Goal: Task Accomplishment & Management: Manage account settings

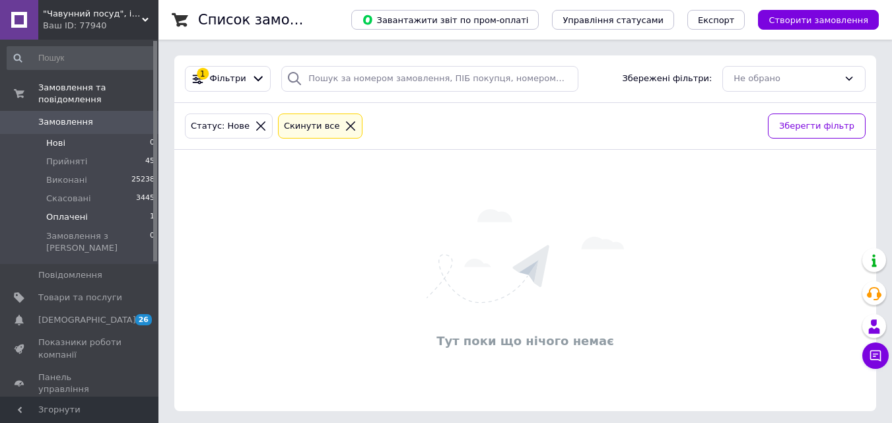
click at [132, 208] on li "Оплачені 1" at bounding box center [81, 217] width 162 height 18
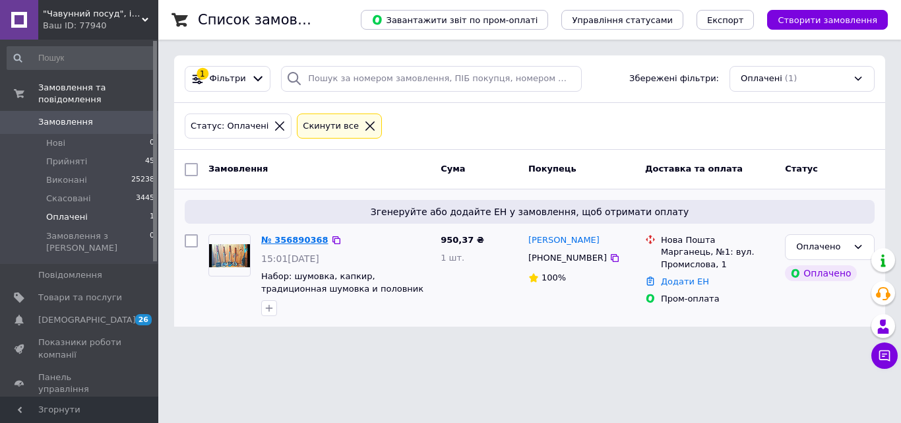
click at [280, 245] on link "№ 356890368" at bounding box center [294, 240] width 67 height 10
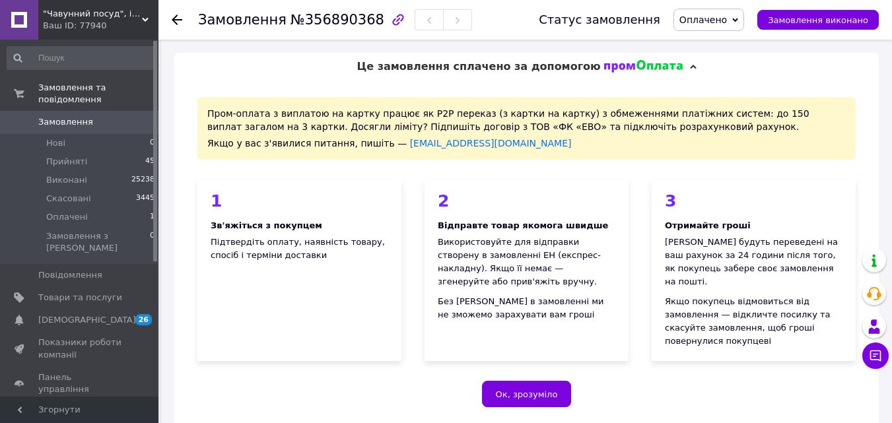
click at [721, 18] on span "Оплачено" at bounding box center [703, 20] width 48 height 11
click at [719, 50] on li "Прийнято" at bounding box center [708, 46] width 69 height 20
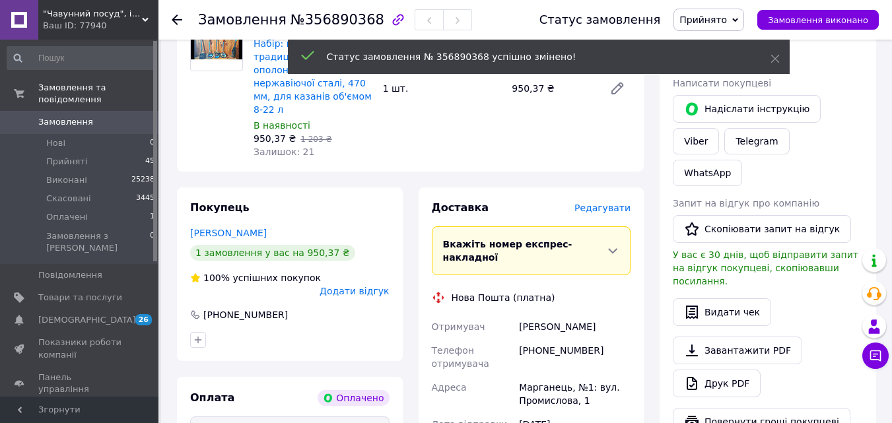
scroll to position [726, 0]
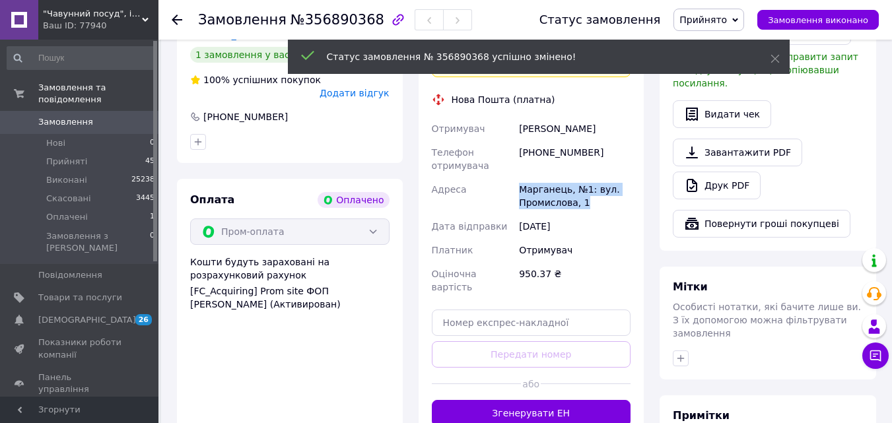
drag, startPoint x: 505, startPoint y: 145, endPoint x: 590, endPoint y: 172, distance: 89.5
click at [590, 172] on div "Отримувач Гаращук Ярослав Телефон отримувача +380665628301 Адреса Марганець, №1…" at bounding box center [531, 208] width 205 height 182
copy div "Адреса Марганець, №1: вул. Промислова, 1"
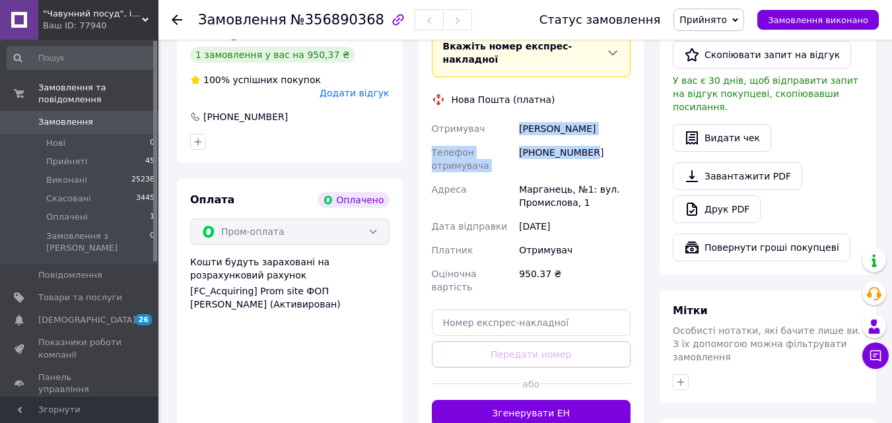
drag, startPoint x: 599, startPoint y: 116, endPoint x: 517, endPoint y: 84, distance: 88.4
click at [517, 117] on div "Отримувач Гаращук Ярослав Телефон отримувача +380665628301 Адреса Марганець, №1…" at bounding box center [531, 208] width 205 height 182
copy div "Гаращук Ярослав Телефон отримувача +380665628301"
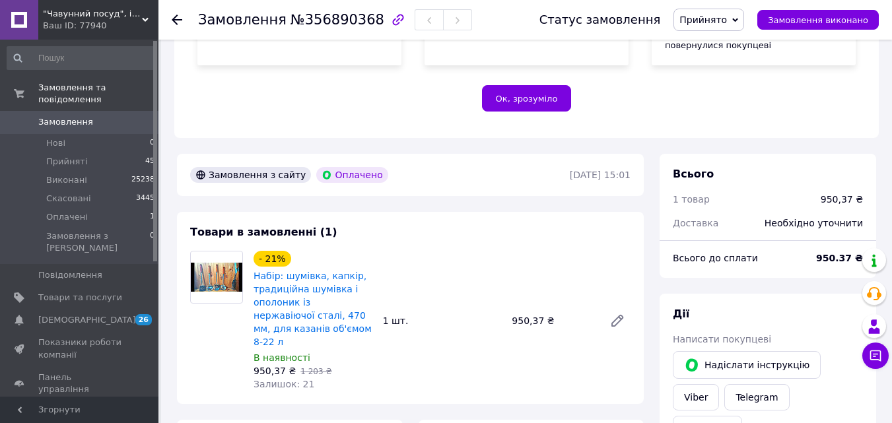
scroll to position [396, 0]
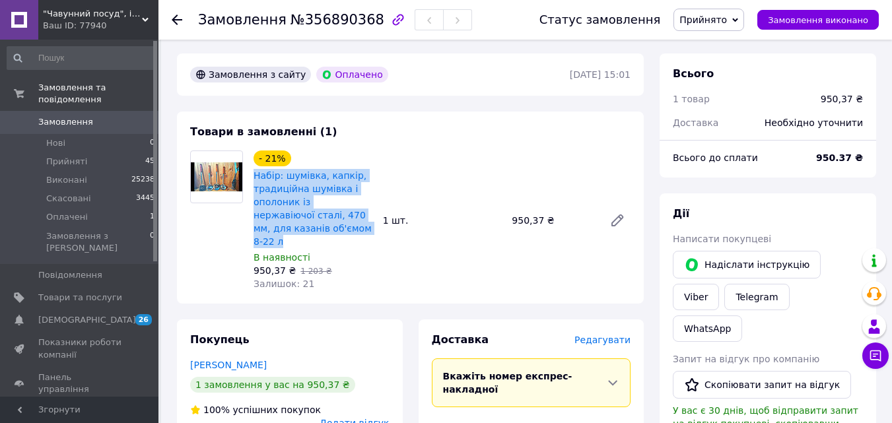
drag, startPoint x: 248, startPoint y: 162, endPoint x: 321, endPoint y: 219, distance: 93.1
click at [321, 219] on div "- 21% Набір: шумівка, капкір, традиційна шумівка і ополоник із нержавіючої стал…" at bounding box center [312, 220] width 129 height 145
click at [406, 152] on div "- 21% Набір: шумівка, капкір, традиційна шумівка і ополоник із нержавіючої стал…" at bounding box center [441, 220] width 387 height 145
drag, startPoint x: 251, startPoint y: 158, endPoint x: 307, endPoint y: 205, distance: 73.5
click at [307, 204] on div "- 21% Набір: шумівка, капкір, традиційна шумівка і ополоник із нержавіючої стал…" at bounding box center [312, 220] width 129 height 145
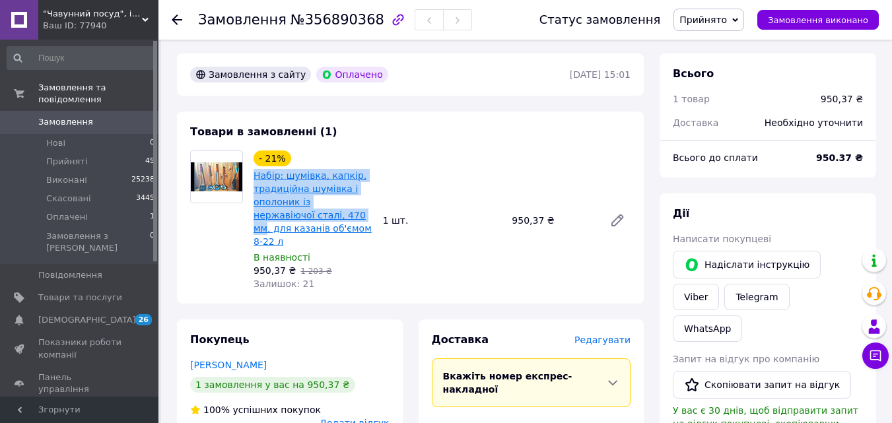
copy link "Набір: шумівка, капкір, традиційна шумівка і ополоник із нержавіючої сталі, 470…"
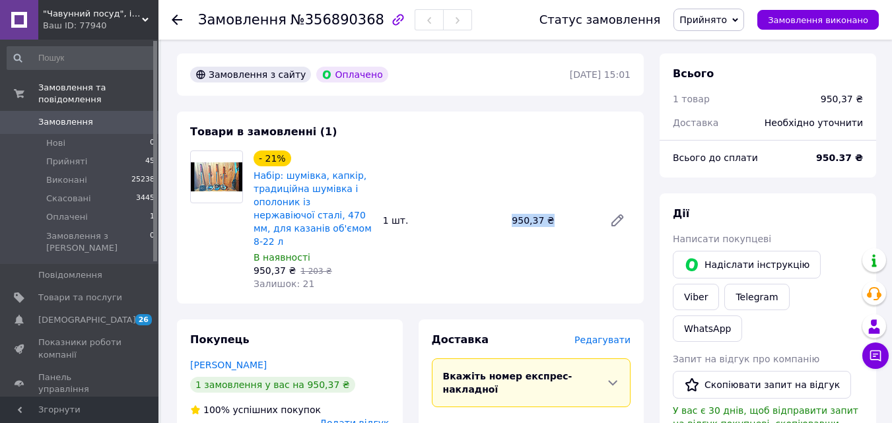
drag, startPoint x: 544, startPoint y: 221, endPoint x: 569, endPoint y: 221, distance: 25.7
click at [568, 221] on div "- 21% Набір: шумівка, капкір, традиційна шумівка і ополоник із нержавіючої стал…" at bounding box center [441, 220] width 387 height 145
copy div "1 шт. 950,37 ₴"
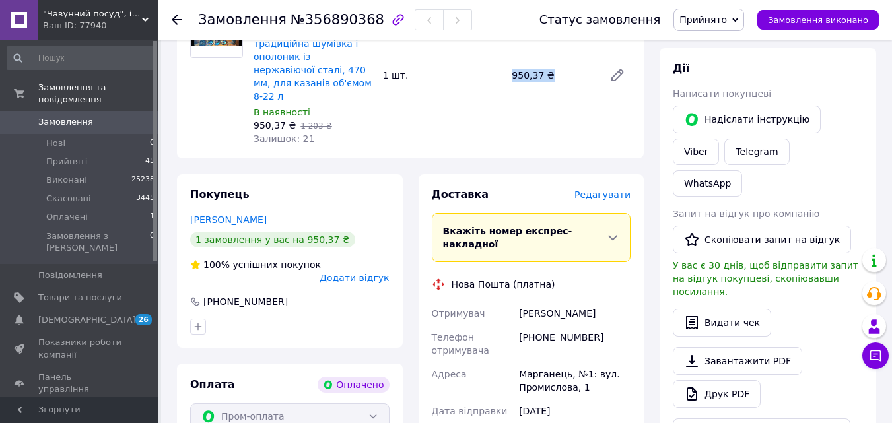
scroll to position [660, 0]
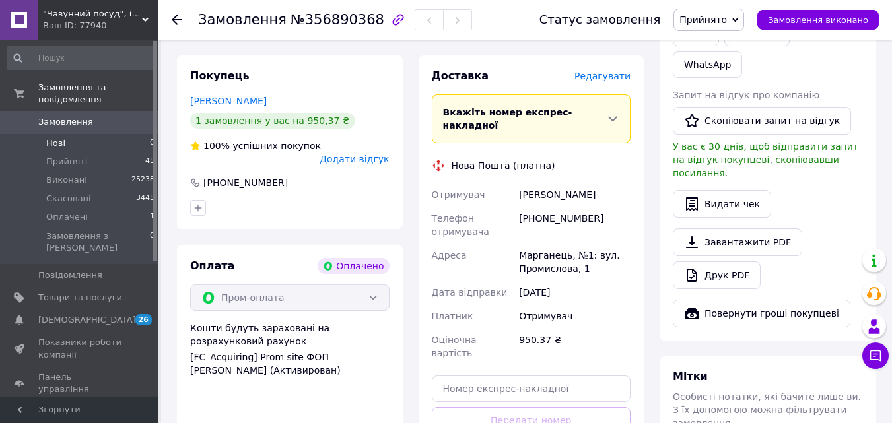
click at [55, 137] on span "Нові" at bounding box center [55, 143] width 19 height 12
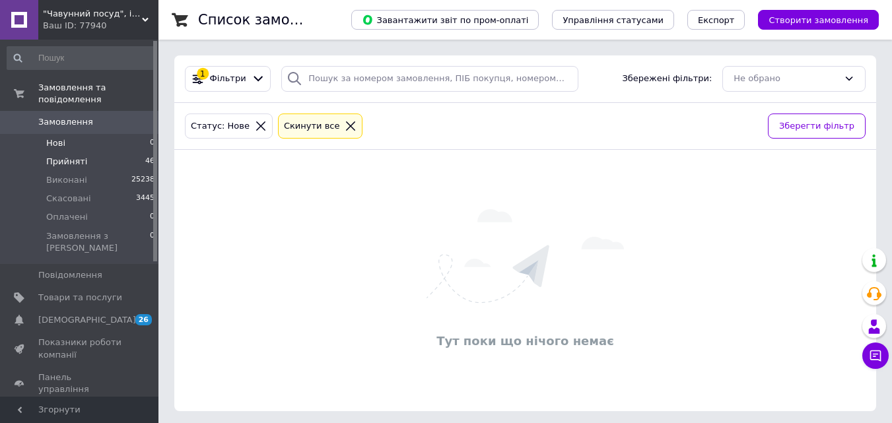
click at [108, 154] on li "Прийняті 46" at bounding box center [81, 161] width 162 height 18
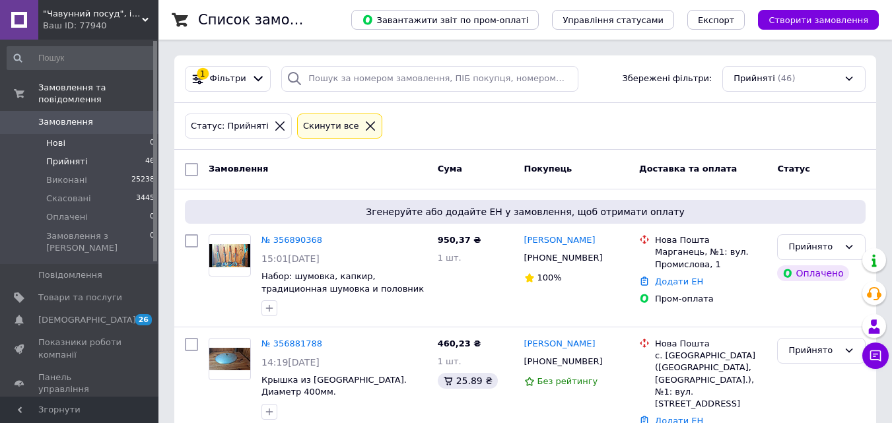
click at [57, 137] on span "Нові" at bounding box center [55, 143] width 19 height 12
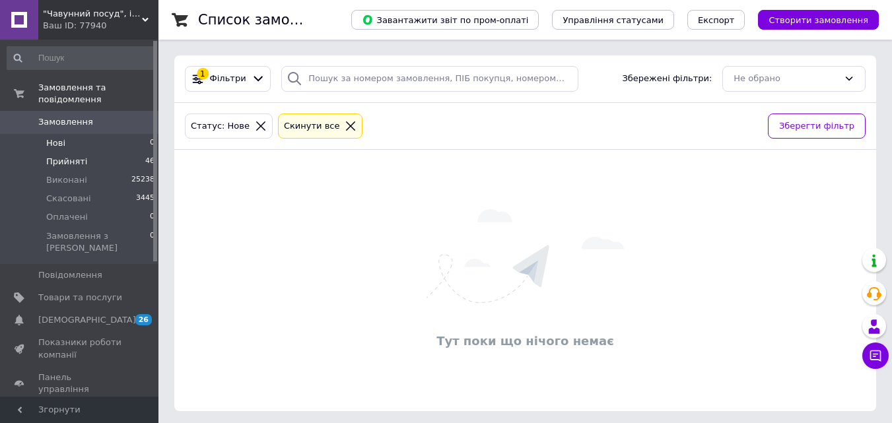
click at [118, 153] on li "Прийняті 46" at bounding box center [81, 161] width 162 height 18
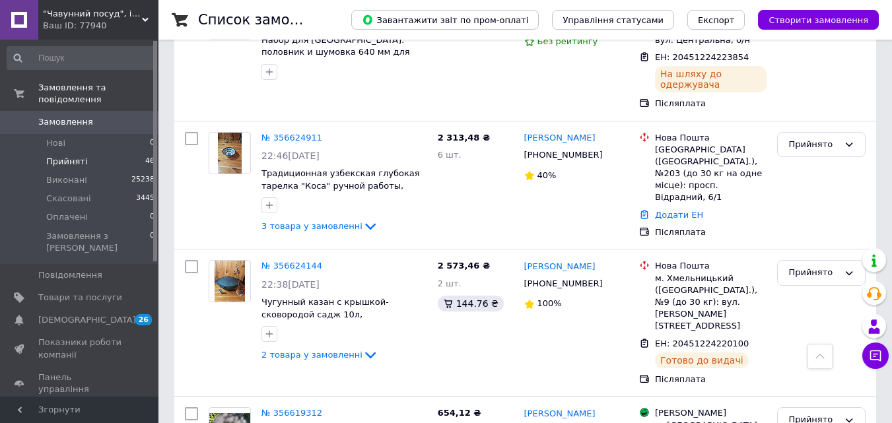
scroll to position [3432, 0]
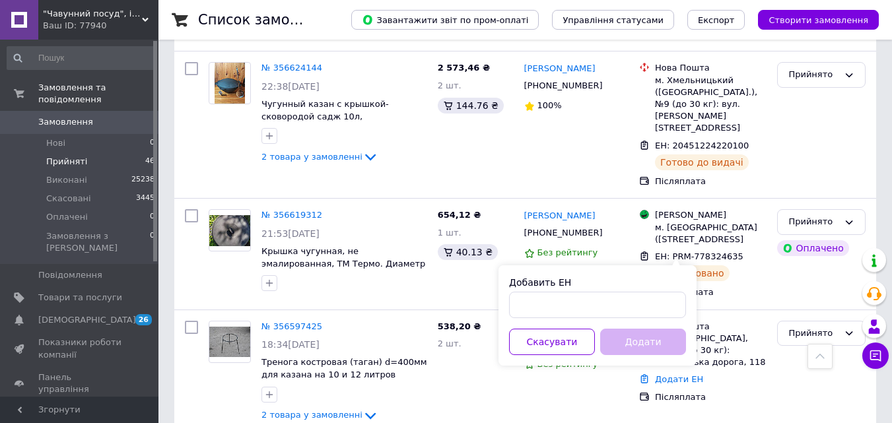
click at [611, 290] on div "Добавить ЕН" at bounding box center [597, 297] width 177 height 42
click at [609, 302] on input "Добавить ЕН" at bounding box center [597, 305] width 177 height 26
paste input "20451225215269"
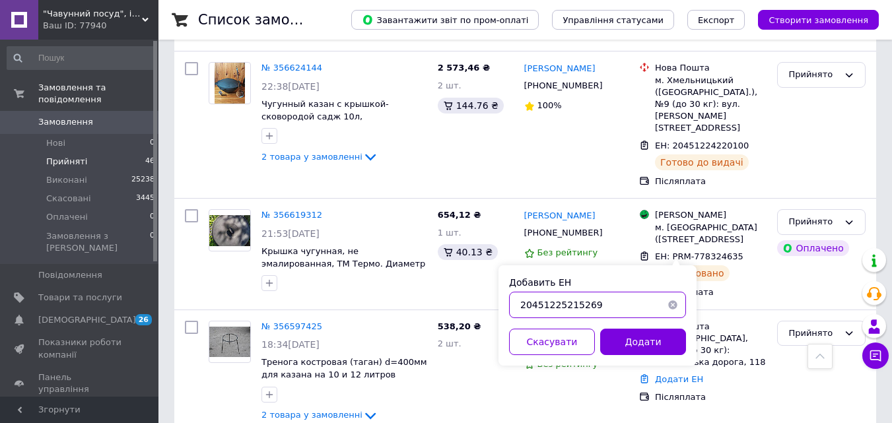
type input "20451225215269"
click at [621, 339] on button "Додати" at bounding box center [643, 342] width 86 height 26
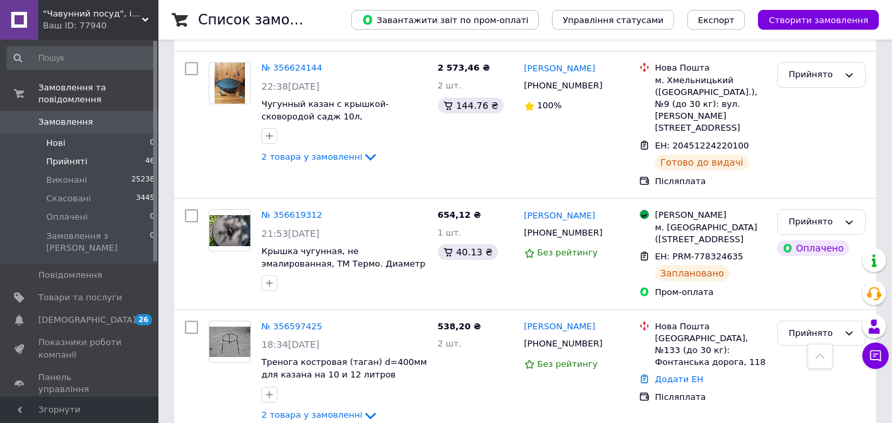
click at [92, 135] on li "Нові 0" at bounding box center [81, 143] width 162 height 18
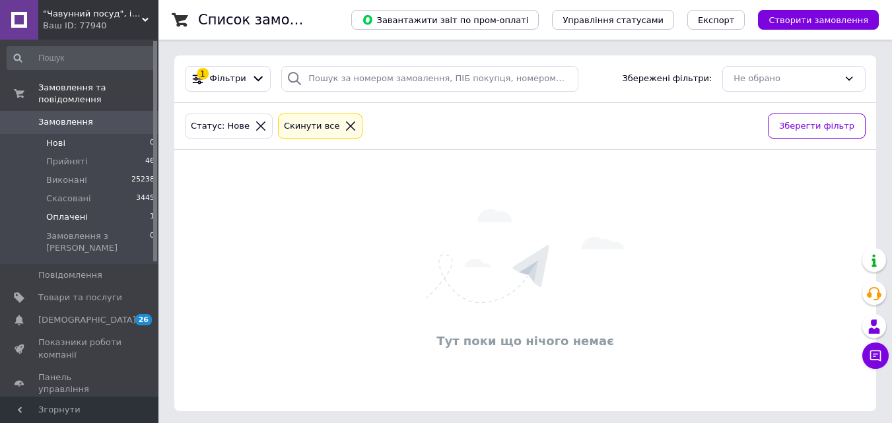
click at [98, 208] on li "Оплачені 1" at bounding box center [81, 217] width 162 height 18
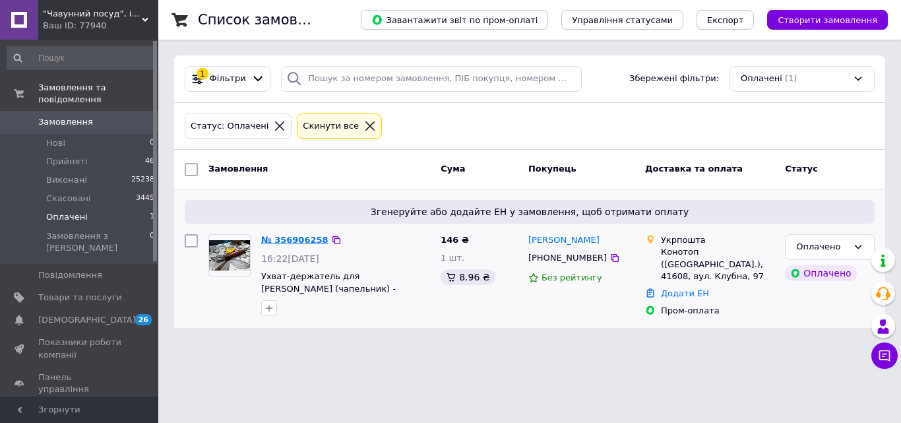
click at [271, 240] on link "№ 356906258" at bounding box center [294, 240] width 67 height 10
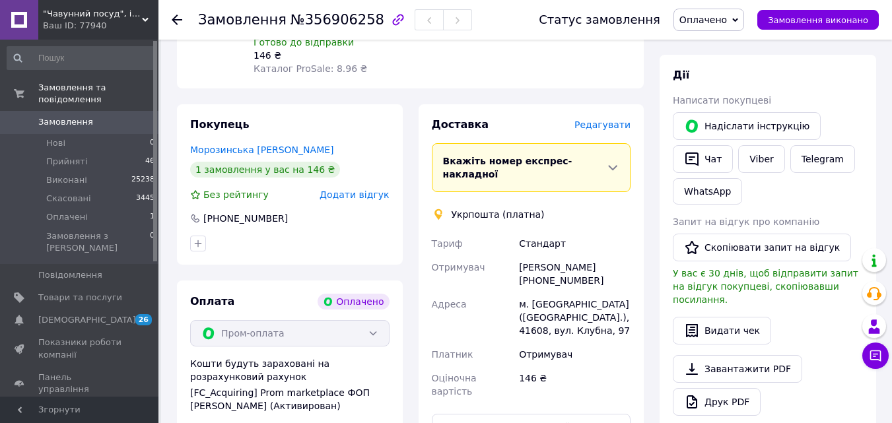
scroll to position [594, 0]
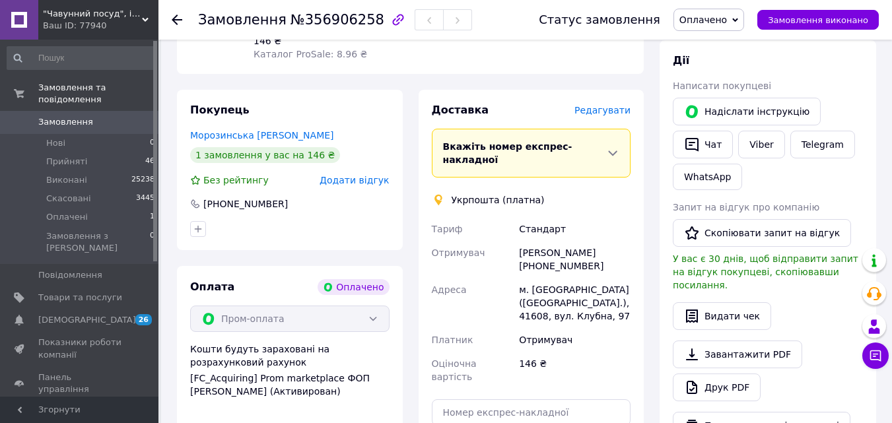
click at [696, 22] on span "Оплачено" at bounding box center [703, 20] width 48 height 11
click at [710, 44] on li "Прийнято" at bounding box center [708, 46] width 69 height 20
drag, startPoint x: 515, startPoint y: 254, endPoint x: 614, endPoint y: 269, distance: 100.1
click at [614, 269] on div "Тариф Стандарт Отримувач Алина Морозинська +380682477255 Адреса Конотоп (Сумска…" at bounding box center [531, 303] width 205 height 172
copy div "Адреса Конотоп (Сумская обл.), 41608, вул. Клубна, 97"
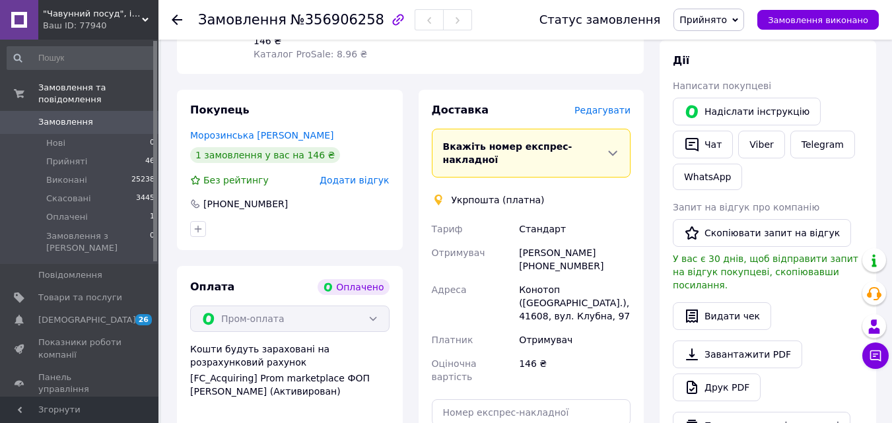
click at [477, 193] on div "Укрпошта (платна)" at bounding box center [498, 199] width 100 height 13
copy div "Укрпошта"
drag, startPoint x: 587, startPoint y: 228, endPoint x: 514, endPoint y: 212, distance: 74.9
click at [514, 217] on div "Тариф Стандарт Отримувач Алина Морозинська +380682477255 Адреса Конотоп (Сумска…" at bounding box center [531, 303] width 205 height 172
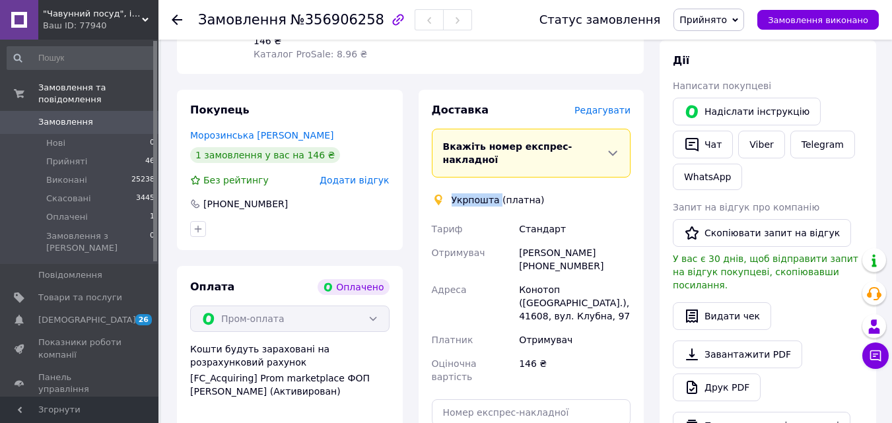
copy div "Отримувач Алина Морозинська +380682477255"
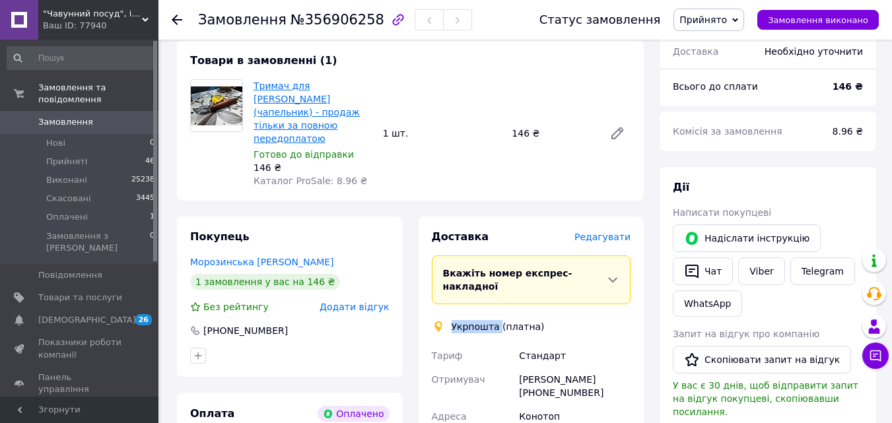
scroll to position [396, 0]
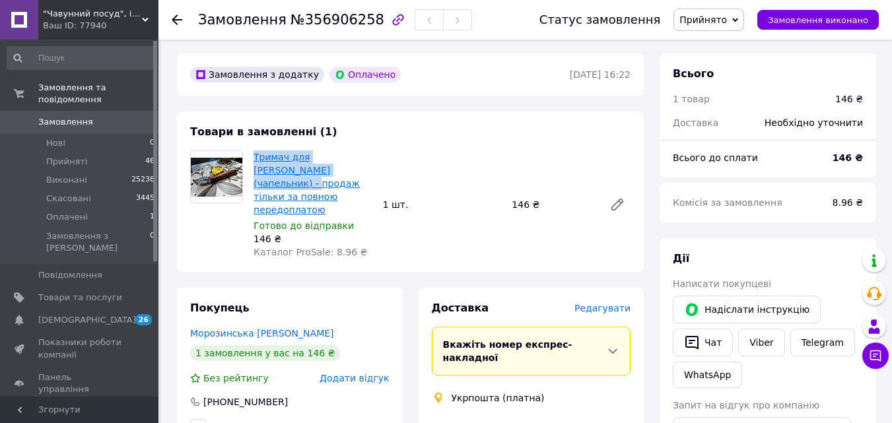
drag, startPoint x: 251, startPoint y: 142, endPoint x: 335, endPoint y: 164, distance: 86.0
click at [335, 164] on div "Тримач для сковороди СІТОН (чапельник) - продаж тільки за повною передоплатою Г…" at bounding box center [312, 205] width 129 height 114
copy link "Тримач для сковороди СІТОН (чапельник)"
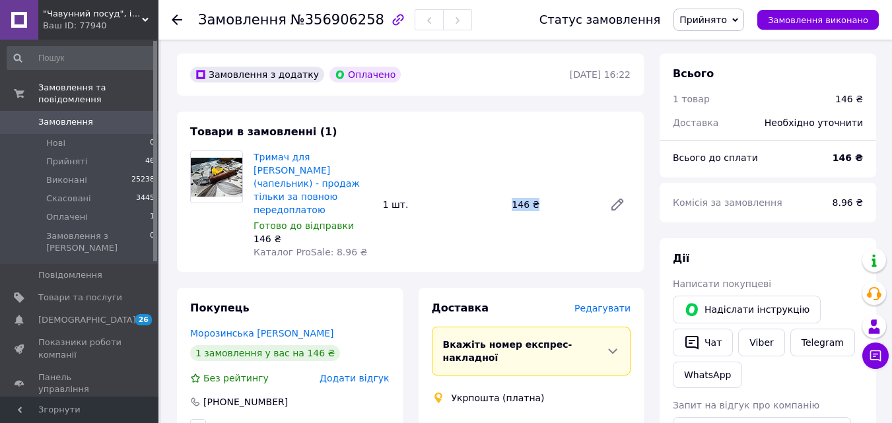
drag, startPoint x: 488, startPoint y: 206, endPoint x: 535, endPoint y: 193, distance: 48.7
click at [535, 193] on div "Тримач для сковороди СІТОН (чапельник) - продаж тільки за повною передоплатою Г…" at bounding box center [441, 205] width 387 height 114
copy div "1 шт. 146 ₴"
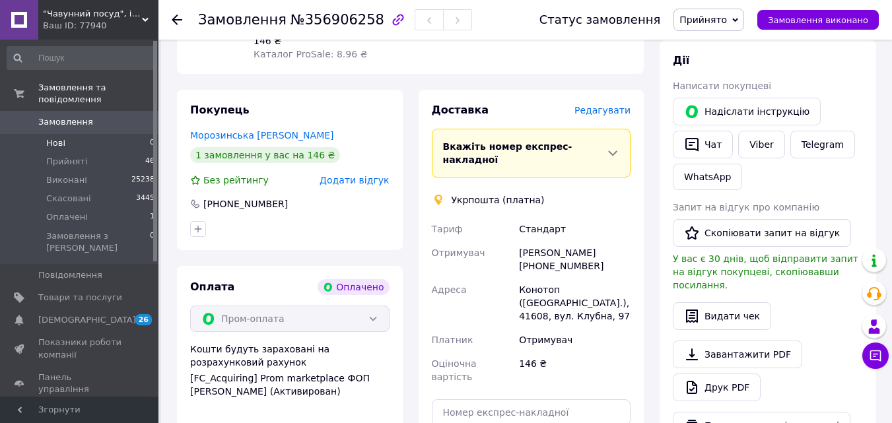
click at [86, 137] on li "Нові 0" at bounding box center [81, 143] width 162 height 18
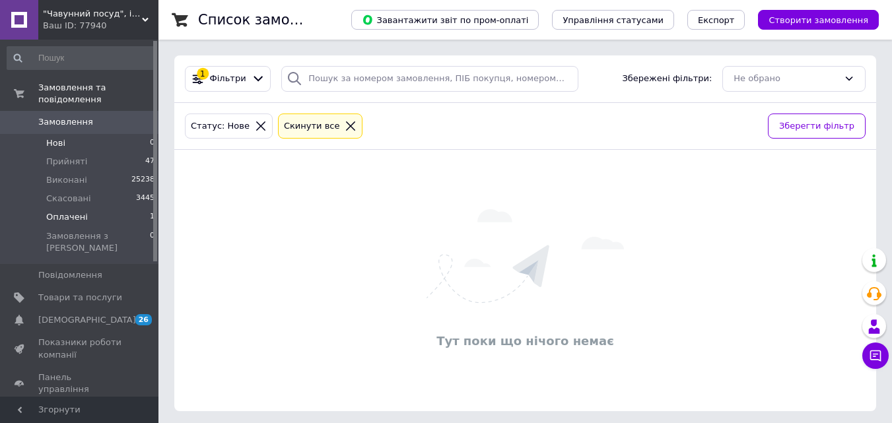
click at [104, 208] on li "Оплачені 1" at bounding box center [81, 217] width 162 height 18
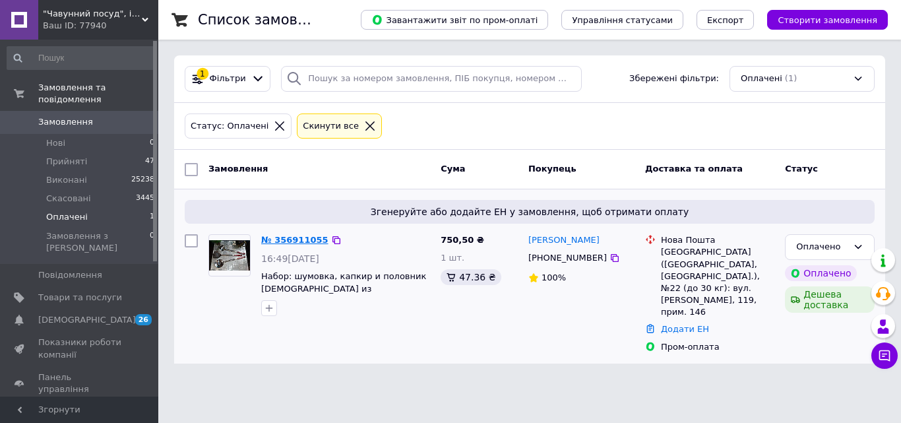
click at [278, 238] on link "№ 356911055" at bounding box center [294, 240] width 67 height 10
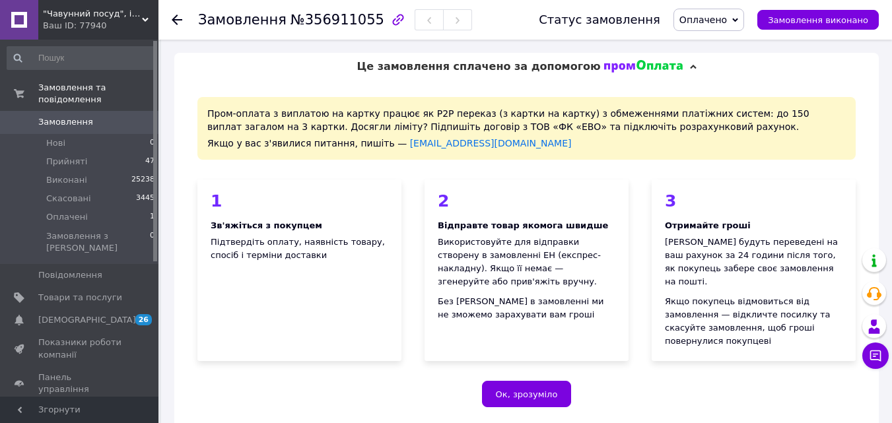
click at [731, 13] on span "Оплачено" at bounding box center [708, 20] width 71 height 22
click at [722, 40] on li "Прийнято" at bounding box center [708, 46] width 69 height 20
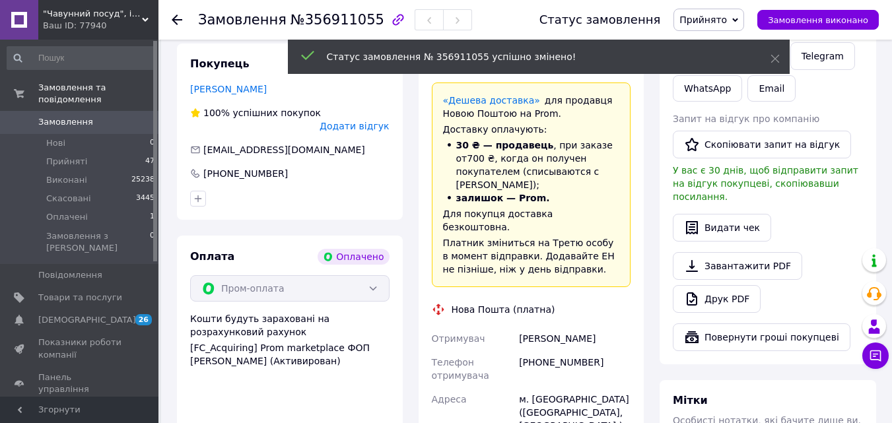
scroll to position [792, 0]
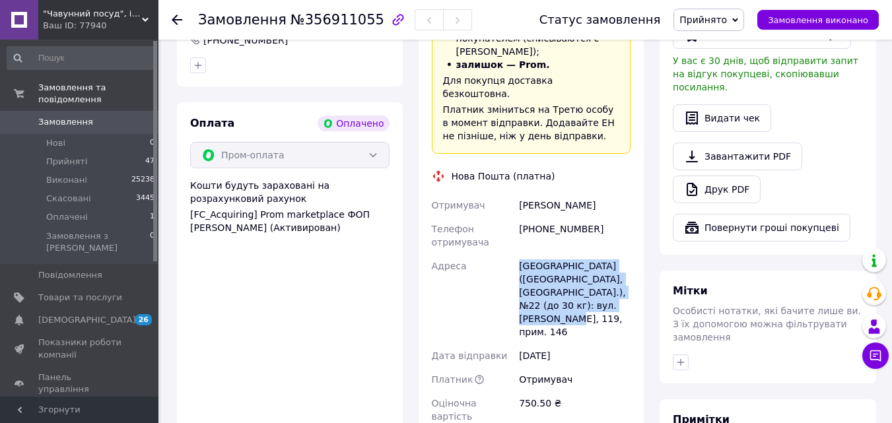
drag, startPoint x: 512, startPoint y: 214, endPoint x: 621, endPoint y: 252, distance: 115.2
click at [621, 252] on div "Отримувач Самойлик Юлия Телефон отримувача +380684521322 Адреса Запоріжжя (Запо…" at bounding box center [531, 310] width 205 height 235
copy div "Адреса Запоріжжя (Запорізька обл., Запорізький р-н.), №22 (до 30 кг): вул. Чарі…"
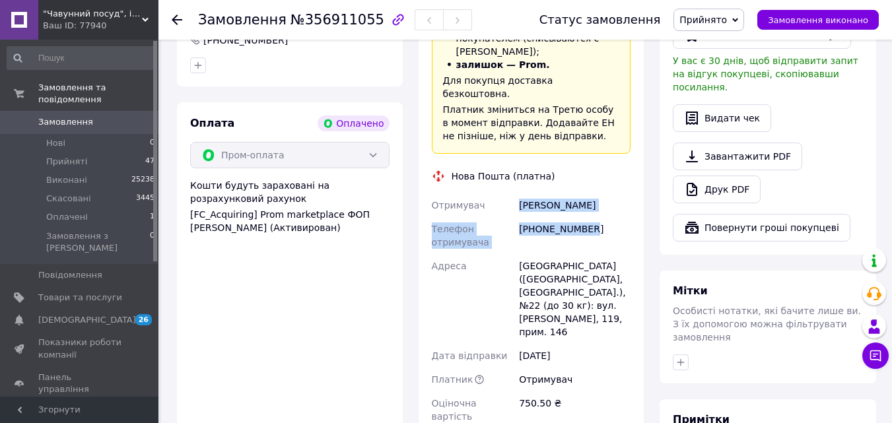
drag, startPoint x: 588, startPoint y: 182, endPoint x: 519, endPoint y: 145, distance: 77.9
click at [519, 193] on div "Отримувач Самойлик Юлия Телефон отримувача +380684521322 Адреса Запоріжжя (Запо…" at bounding box center [531, 310] width 205 height 235
copy div "Самойлик Юлия Телефон отримувача +380684521322"
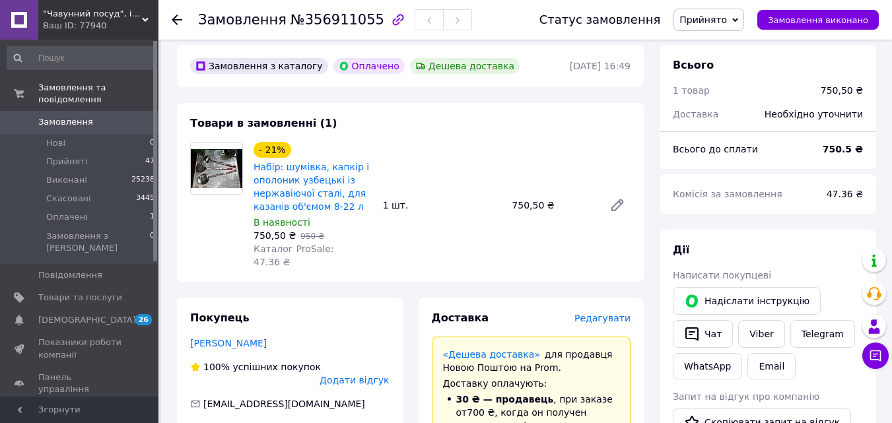
scroll to position [330, 0]
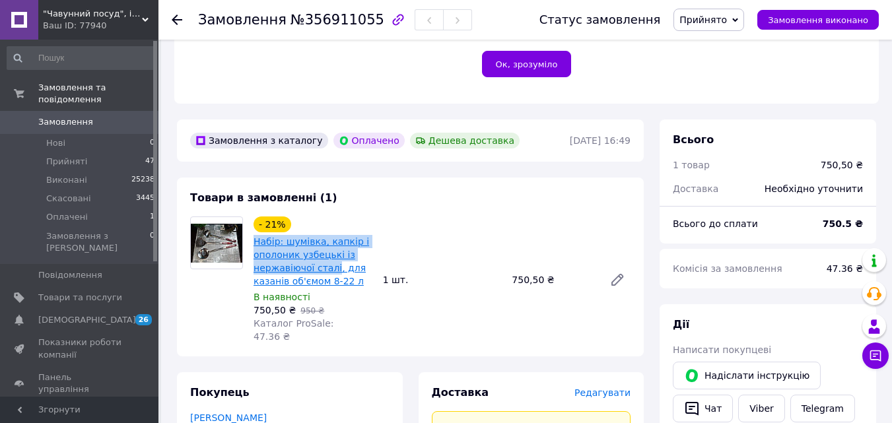
drag, startPoint x: 253, startPoint y: 227, endPoint x: 330, endPoint y: 259, distance: 83.7
click at [330, 259] on div "Набір: шумівка, капкір і ополоник узбецькі із нержавіючої сталі, для казанів об…" at bounding box center [312, 261] width 121 height 55
copy link "Набір: шумівка, капкір і ополоник узбецькі із нержавіючої сталі"
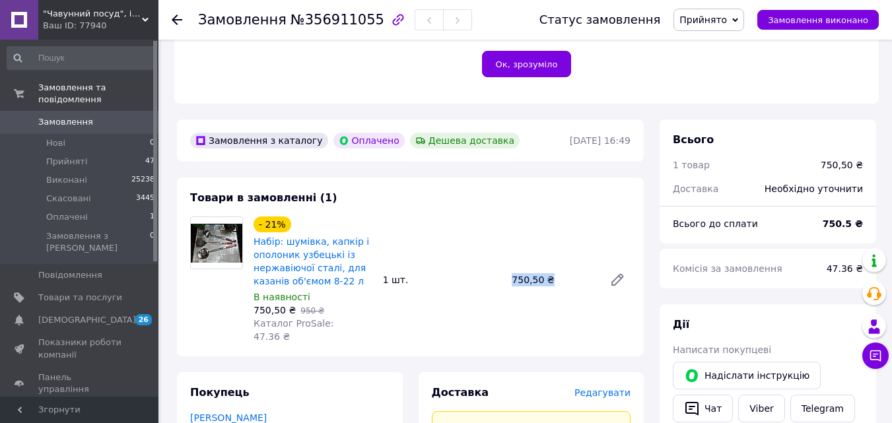
drag, startPoint x: 519, startPoint y: 276, endPoint x: 571, endPoint y: 275, distance: 52.1
click at [571, 275] on div "- 21% Набір: шумівка, капкір і ополоник узбецькі із нержавіючої сталі, для каза…" at bounding box center [441, 280] width 387 height 132
copy div "1 шт. 750,50 ₴"
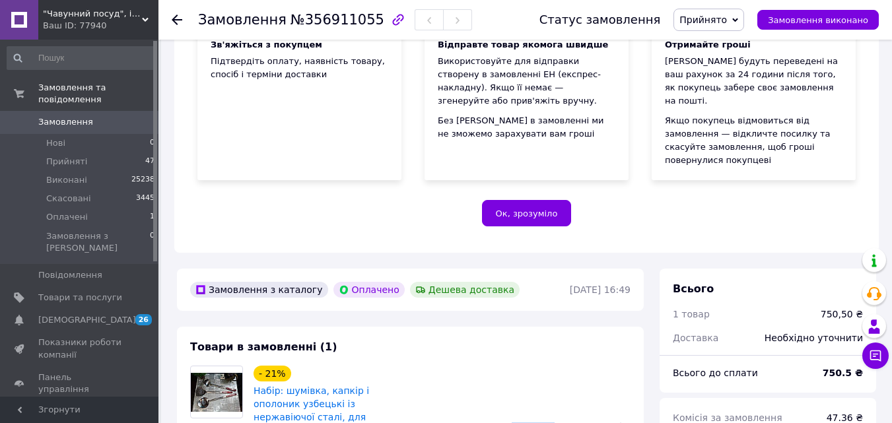
scroll to position [66, 0]
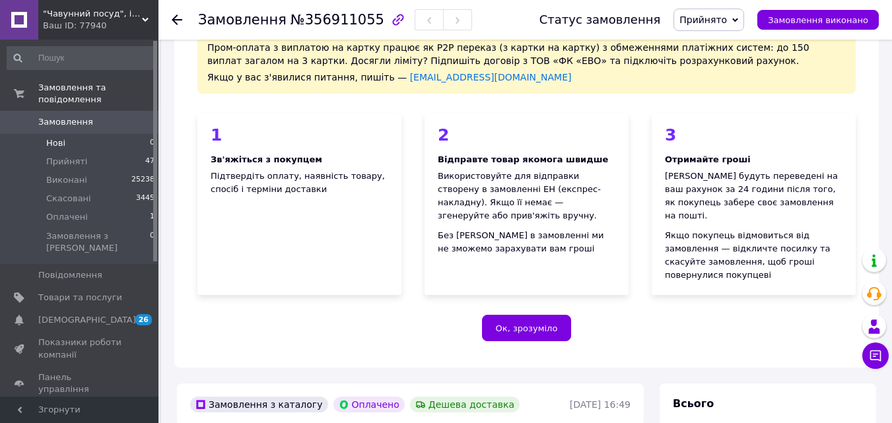
click at [71, 134] on li "Нові 0" at bounding box center [81, 143] width 162 height 18
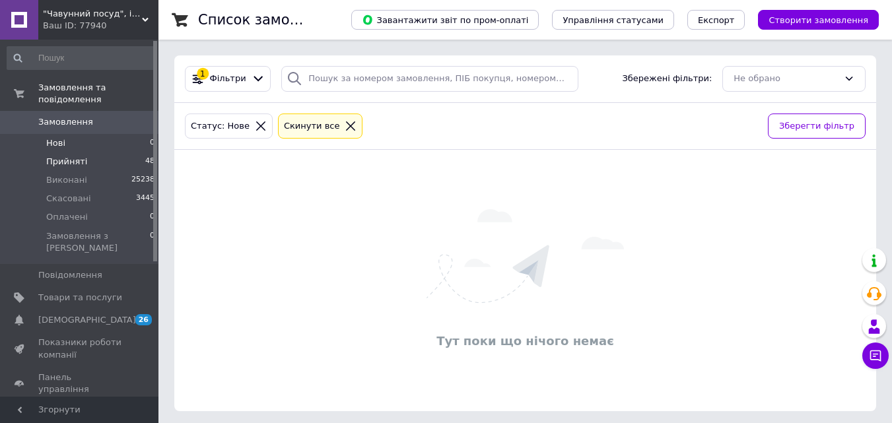
click at [123, 152] on li "Прийняті 48" at bounding box center [81, 161] width 162 height 18
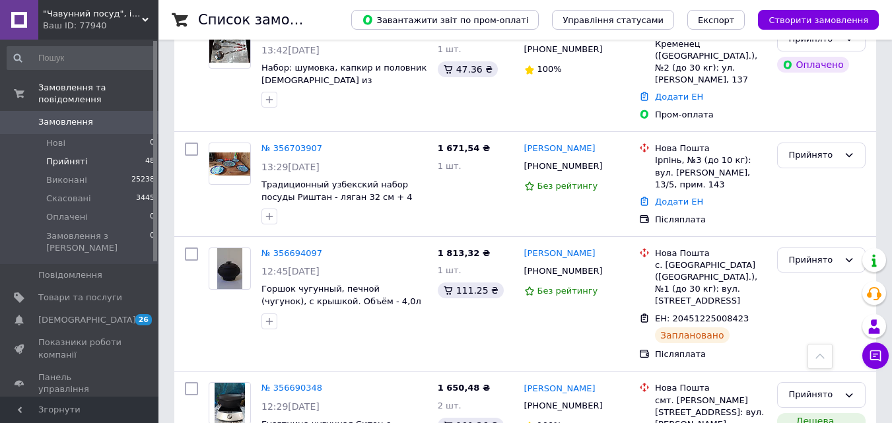
scroll to position [2640, 0]
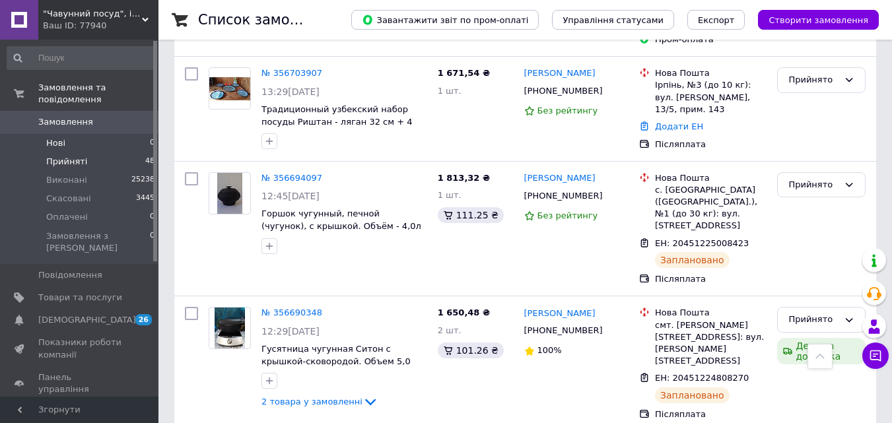
click at [115, 136] on li "Нові 0" at bounding box center [81, 143] width 162 height 18
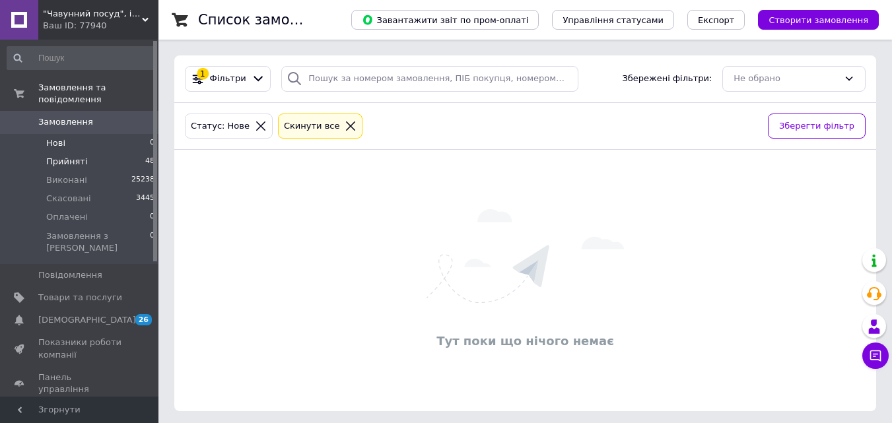
click at [103, 153] on li "Прийняті 48" at bounding box center [81, 161] width 162 height 18
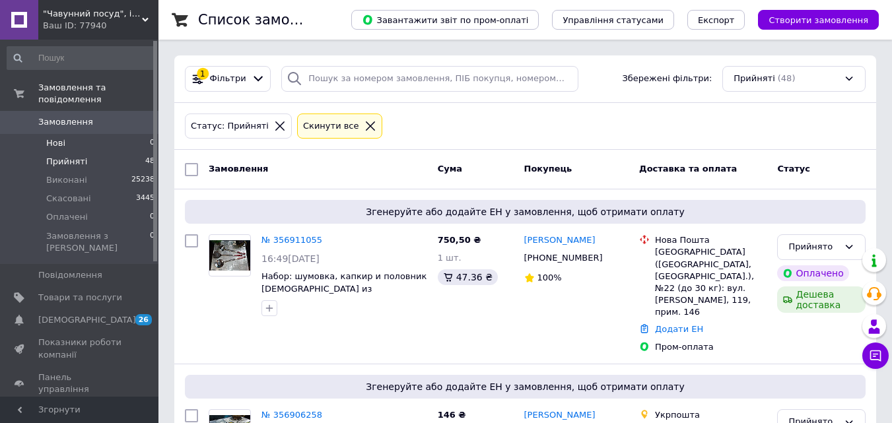
click at [84, 134] on li "Нові 0" at bounding box center [81, 143] width 162 height 18
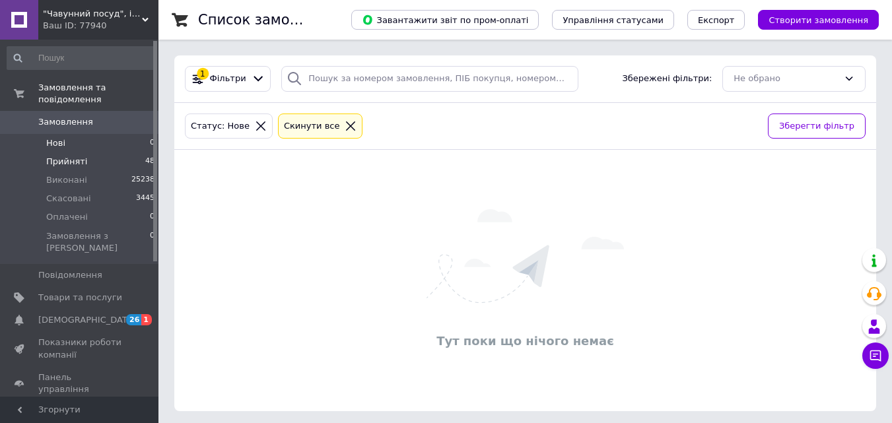
click at [131, 152] on li "Прийняті 48" at bounding box center [81, 161] width 162 height 18
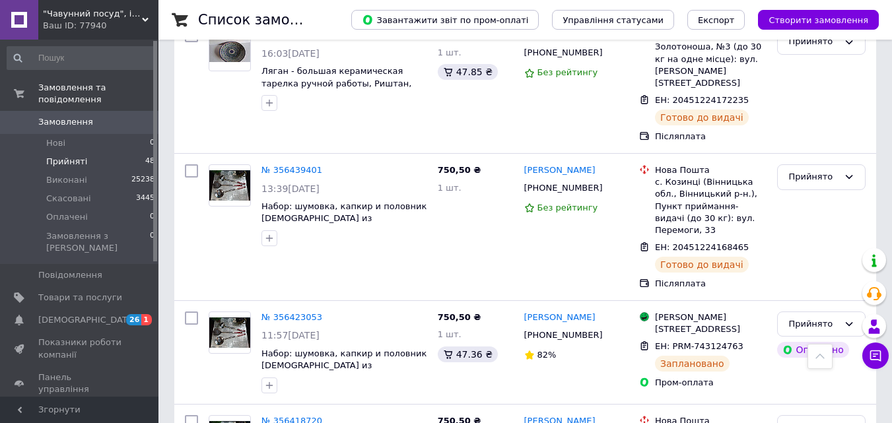
scroll to position [5301, 0]
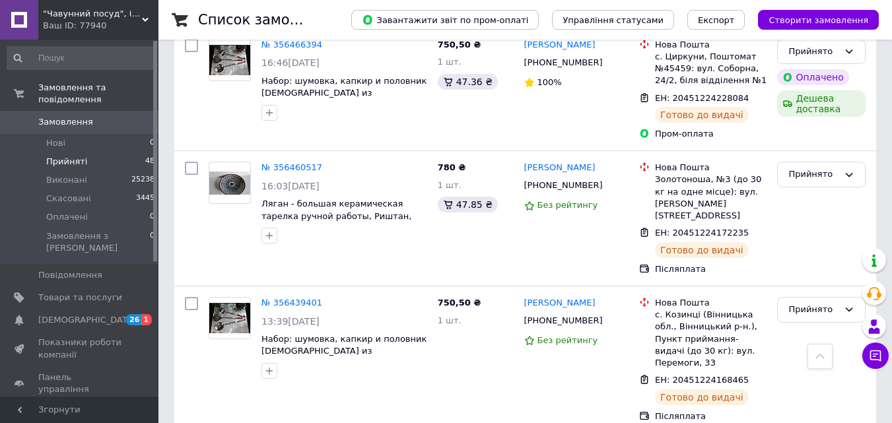
checkbox input "true"
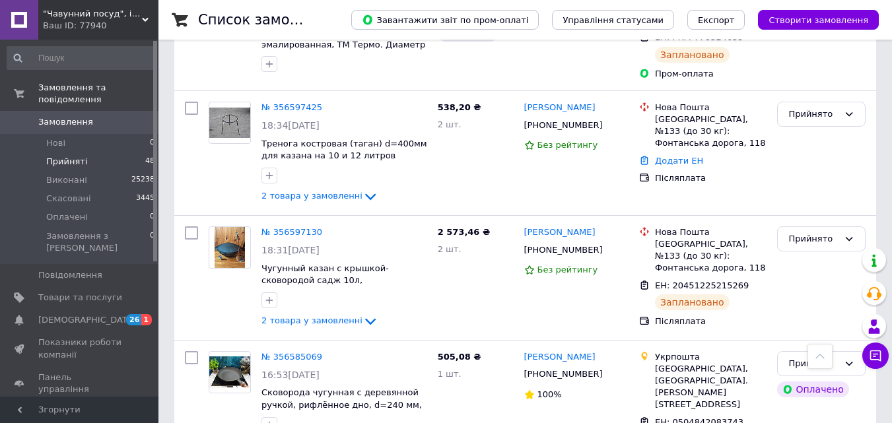
scroll to position [3849, 0]
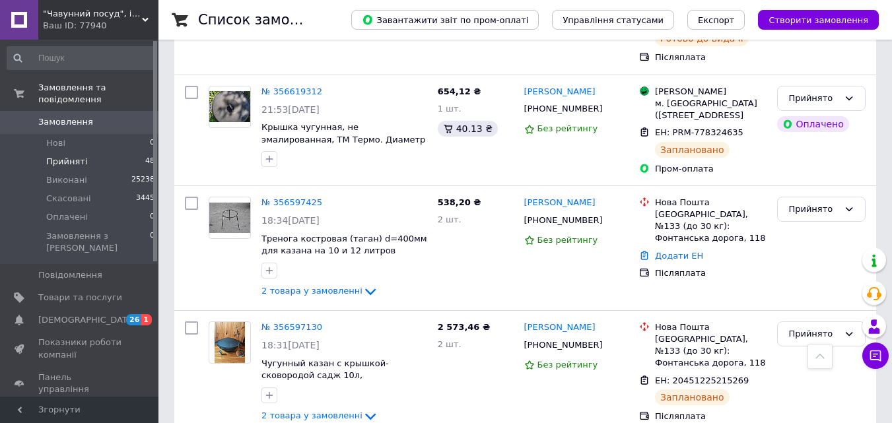
checkbox input "true"
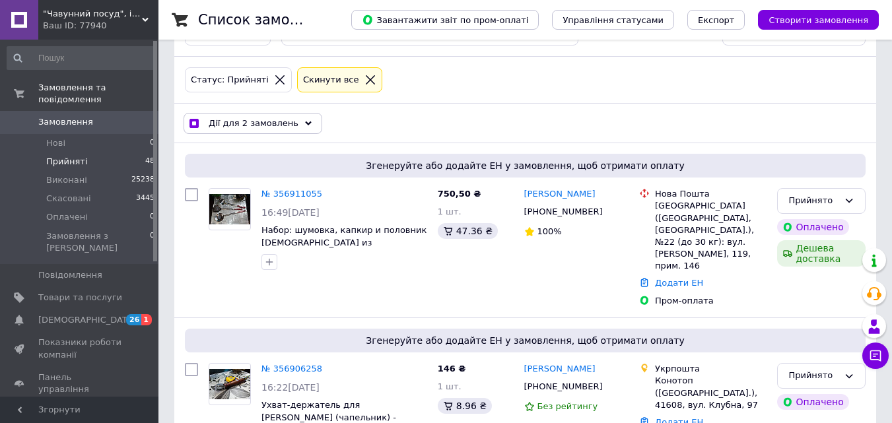
scroll to position [0, 0]
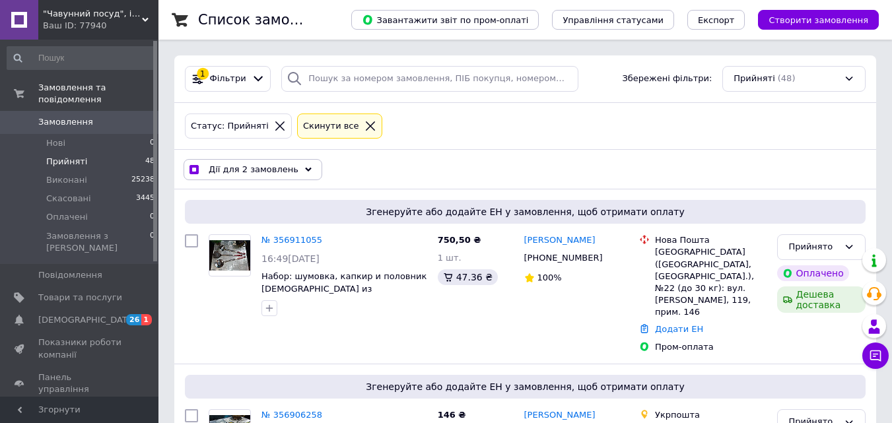
click at [268, 176] on div "Дії для 2 замовлень" at bounding box center [252, 169] width 139 height 21
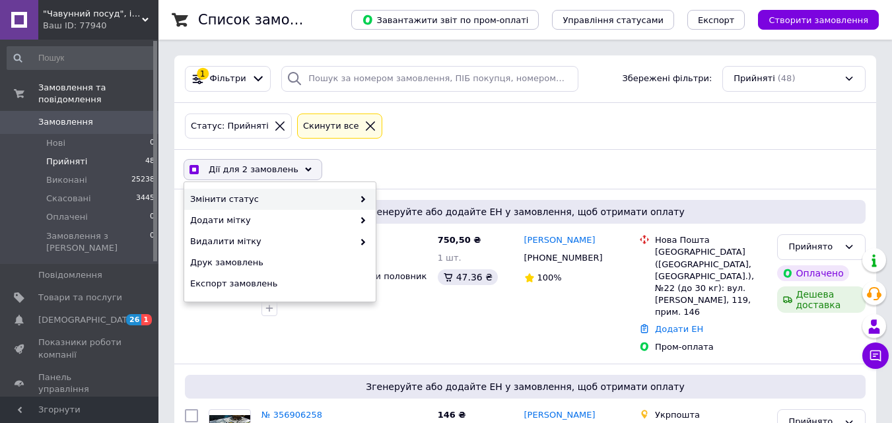
click at [298, 194] on span "Змінити статус" at bounding box center [271, 199] width 163 height 12
checkbox input "true"
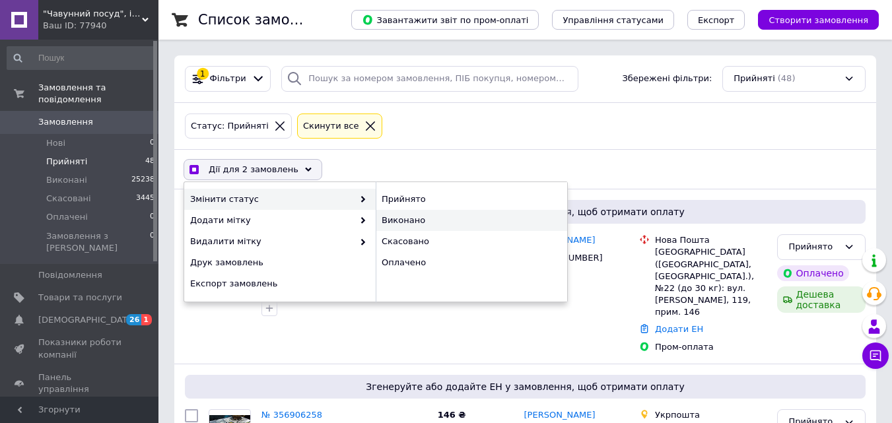
click at [401, 216] on div "Виконано" at bounding box center [470, 220] width 191 height 21
checkbox input "false"
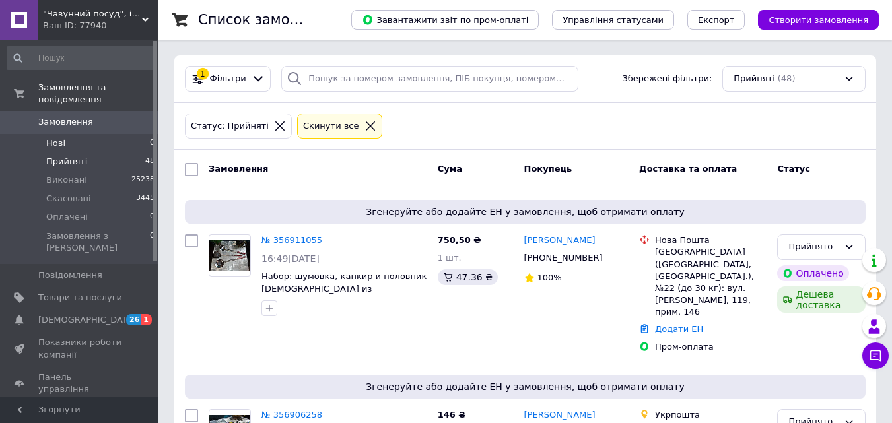
click at [130, 134] on li "Нові 0" at bounding box center [81, 143] width 162 height 18
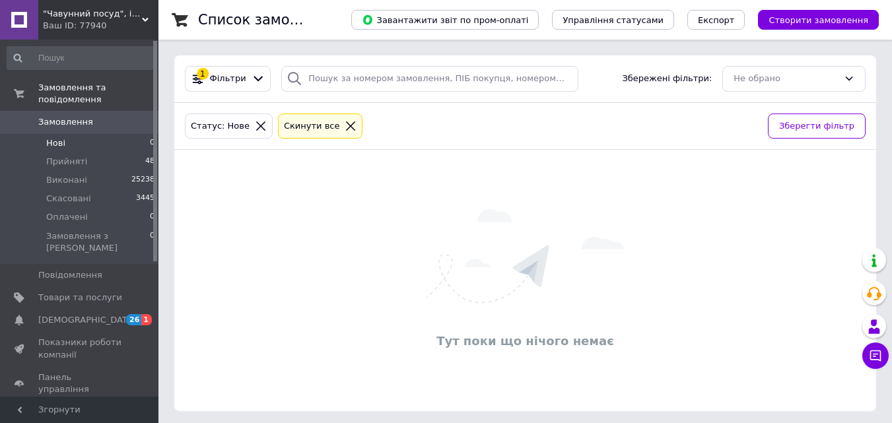
click at [208, 166] on div "Тут поки що нічого немає" at bounding box center [524, 280] width 701 height 235
